Goal: Transaction & Acquisition: Purchase product/service

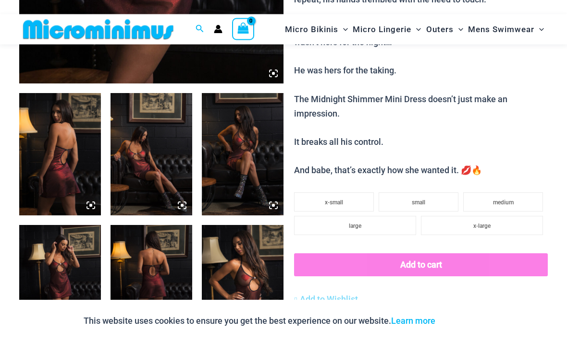
scroll to position [377, 0]
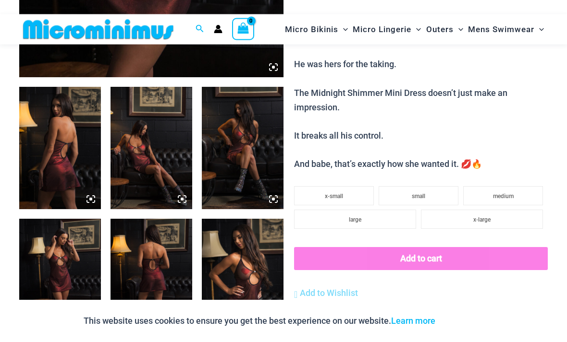
click at [63, 171] on img at bounding box center [60, 148] width 82 height 122
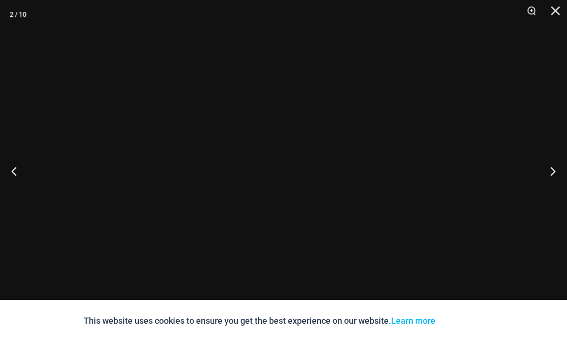
scroll to position [378, 0]
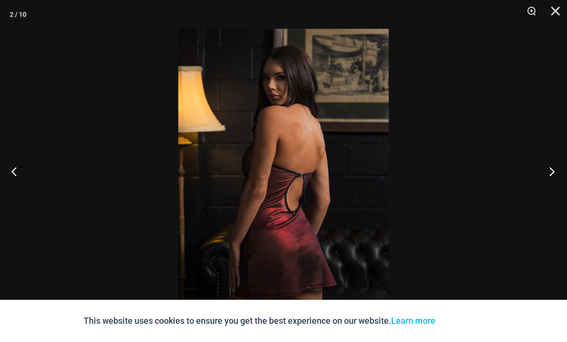
click at [550, 186] on button "Next" at bounding box center [549, 171] width 36 height 48
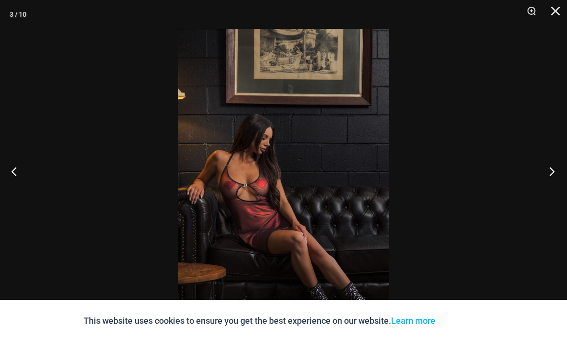
click at [555, 178] on button "Next" at bounding box center [549, 171] width 36 height 48
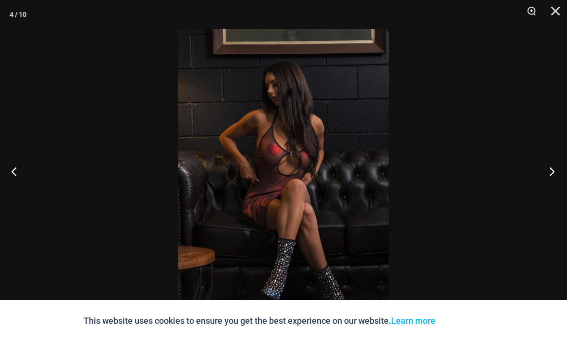
click at [546, 188] on button "Next" at bounding box center [549, 171] width 36 height 48
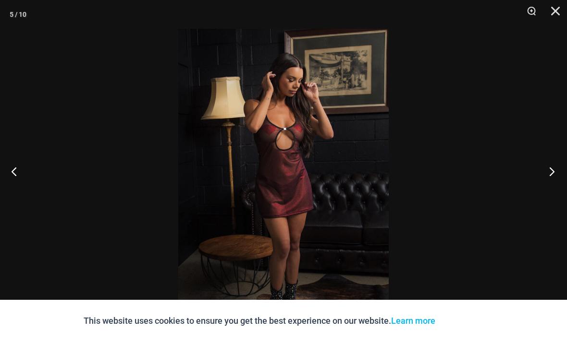
click at [552, 192] on button "Next" at bounding box center [549, 171] width 36 height 48
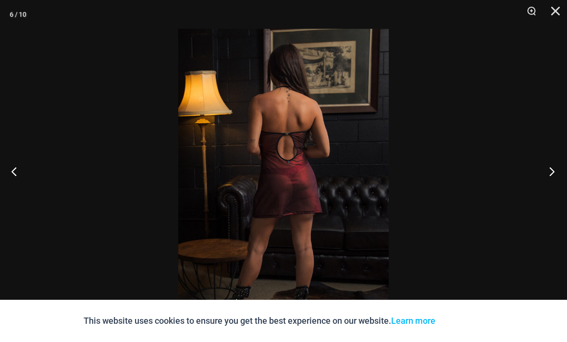
click at [552, 192] on button "Next" at bounding box center [549, 171] width 36 height 48
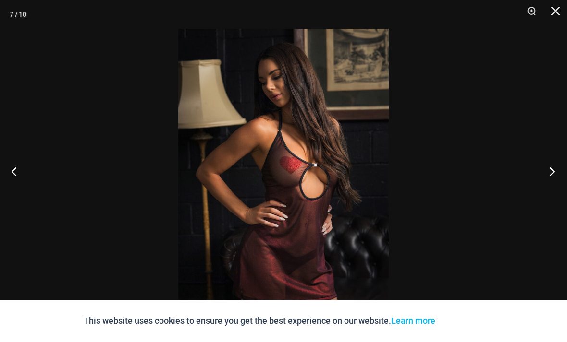
click at [552, 193] on button "Next" at bounding box center [549, 171] width 36 height 48
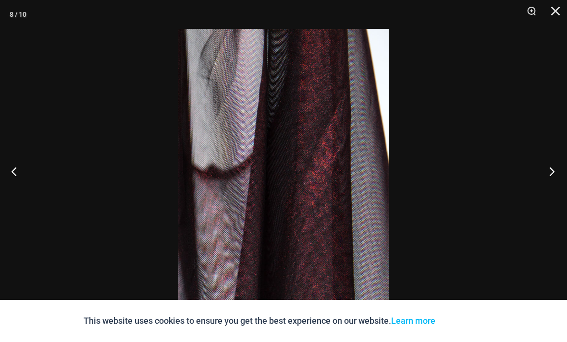
click at [548, 195] on button "Next" at bounding box center [549, 171] width 36 height 48
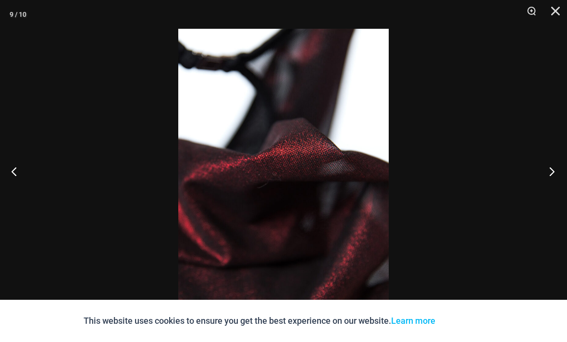
click at [551, 192] on button "Next" at bounding box center [549, 171] width 36 height 48
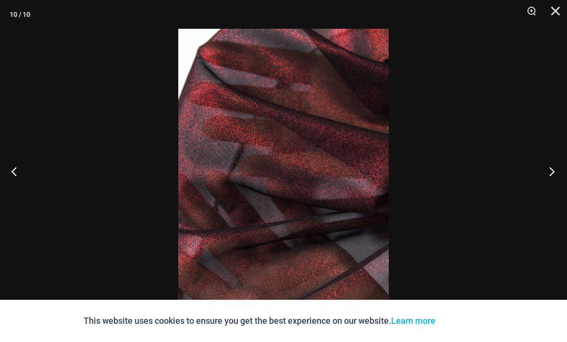
click at [551, 195] on button "Next" at bounding box center [549, 171] width 36 height 48
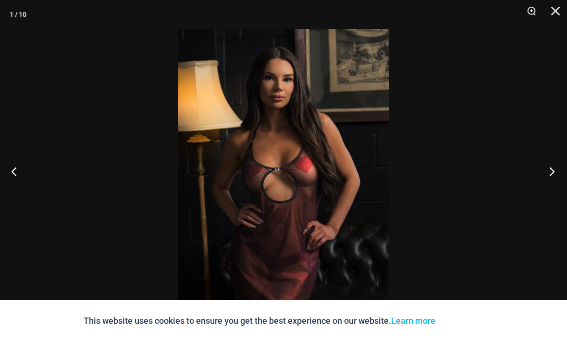
click at [551, 194] on button "Next" at bounding box center [549, 171] width 36 height 48
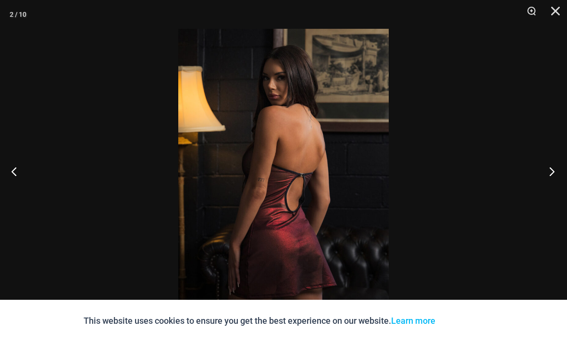
click at [548, 193] on button "Next" at bounding box center [549, 171] width 36 height 48
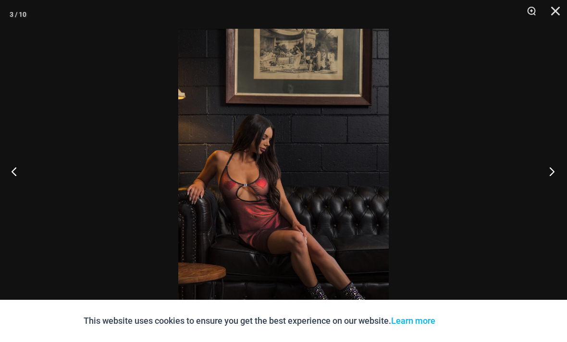
click at [548, 193] on button "Next" at bounding box center [549, 171] width 36 height 48
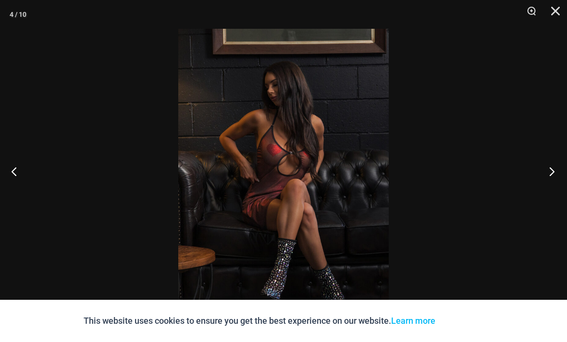
click at [546, 195] on button "Next" at bounding box center [549, 171] width 36 height 48
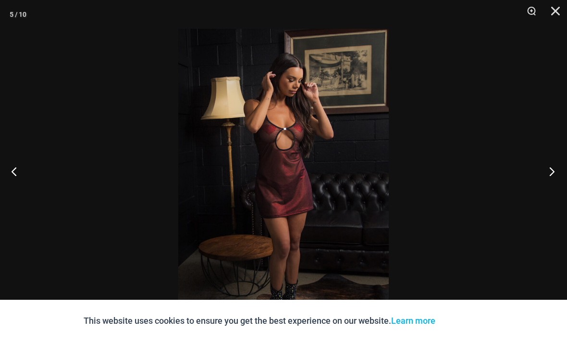
click at [546, 195] on button "Next" at bounding box center [549, 171] width 36 height 48
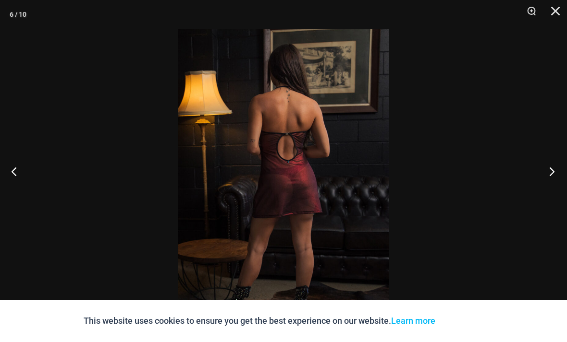
click at [560, 15] on button "Close" at bounding box center [552, 14] width 24 height 29
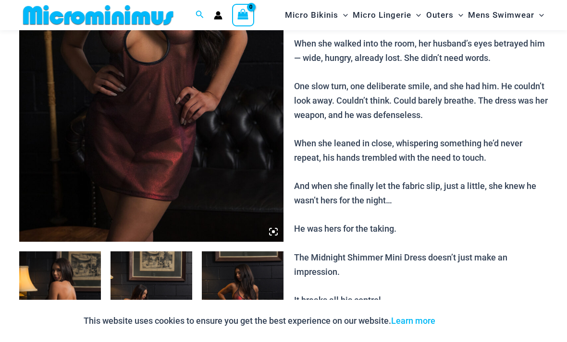
scroll to position [211, 0]
